Goal: Task Accomplishment & Management: Manage account settings

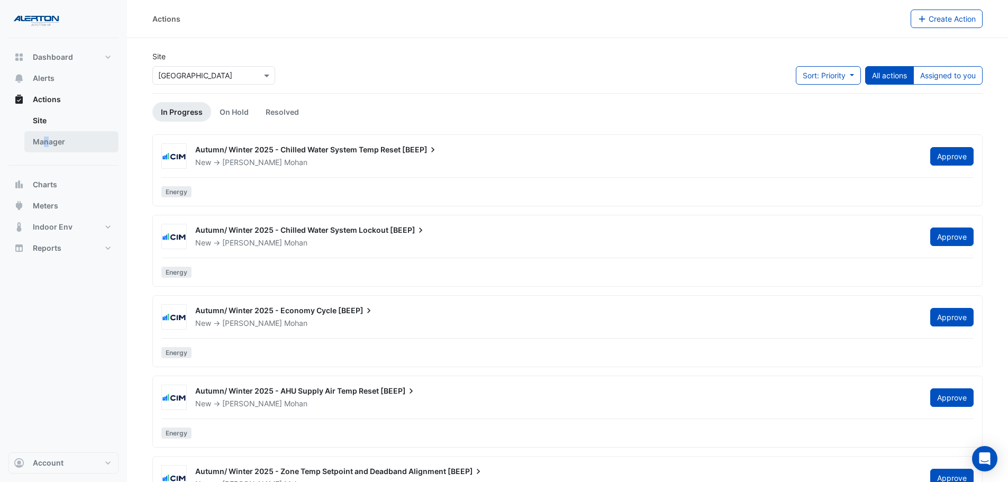
click at [48, 142] on link "Manager" at bounding box center [71, 141] width 94 height 21
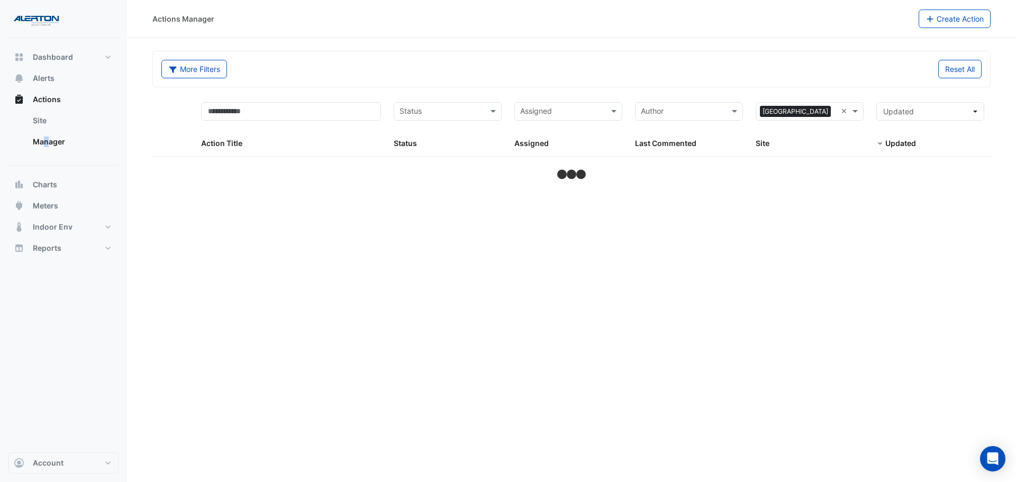
select select "***"
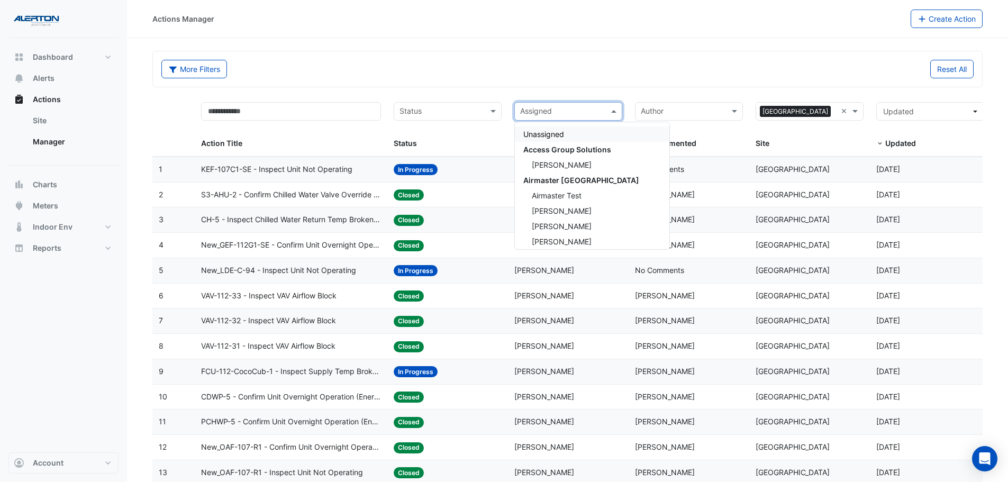
click at [593, 114] on input "text" at bounding box center [562, 112] width 84 height 12
click at [580, 146] on div "[PERSON_NAME]" at bounding box center [592, 144] width 155 height 15
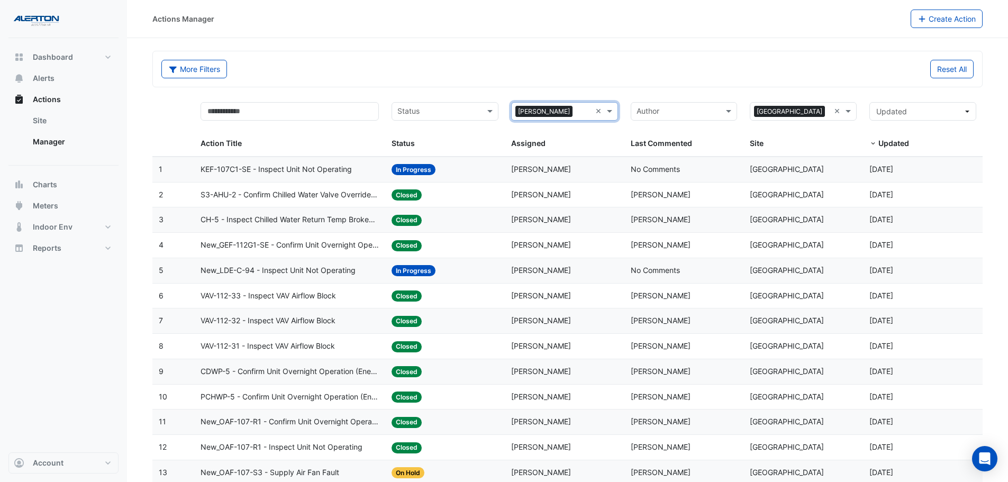
click at [437, 110] on input "text" at bounding box center [439, 112] width 83 height 12
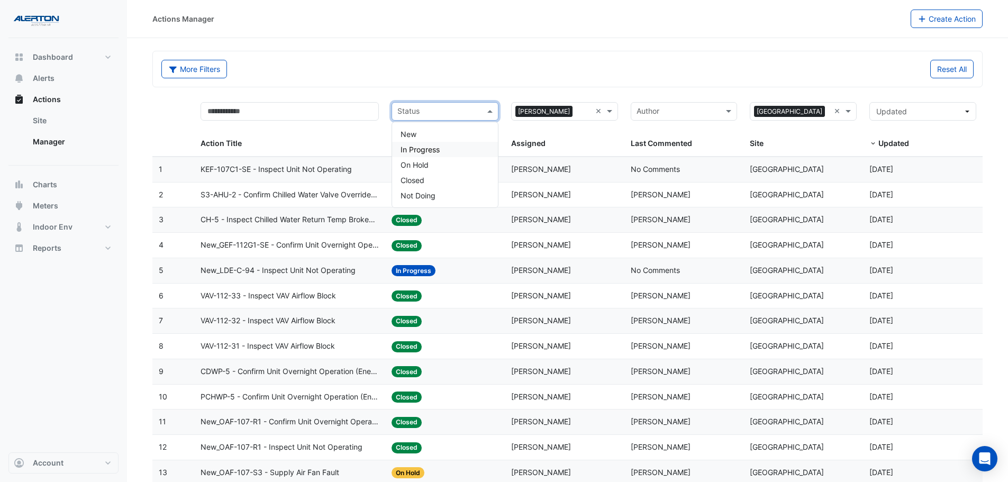
click at [444, 155] on div "In Progress" at bounding box center [445, 149] width 106 height 15
